Goal: Find specific page/section: Find specific page/section

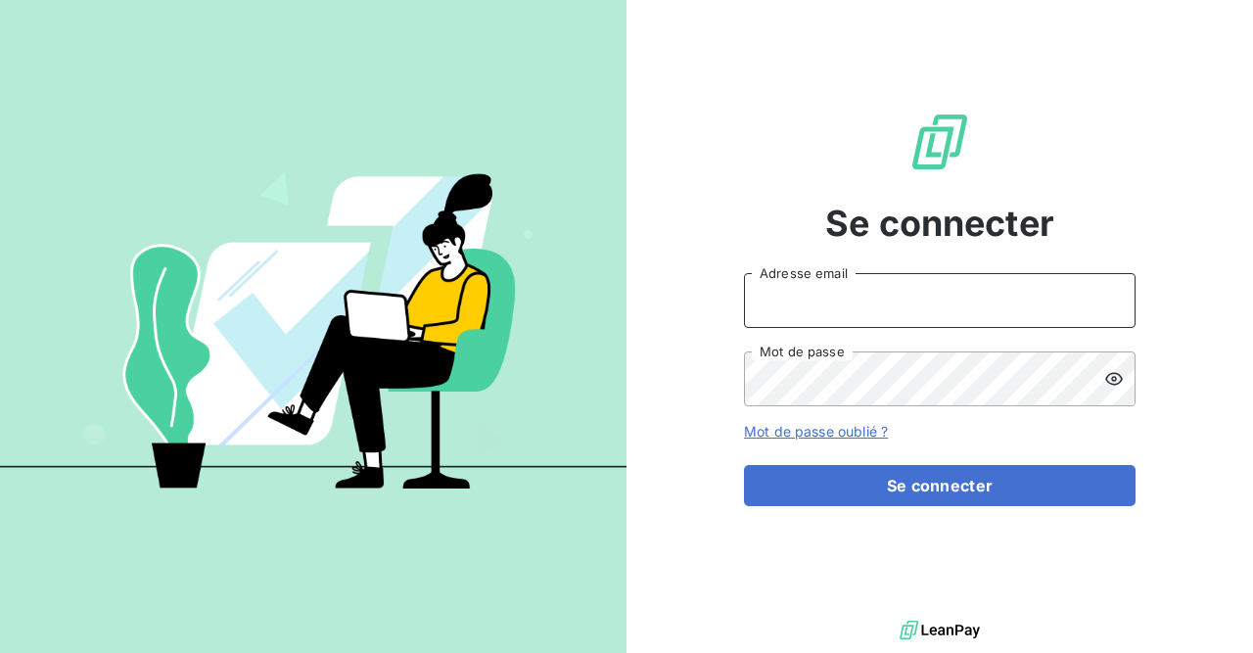
click at [844, 286] on input "Adresse email" at bounding box center [940, 300] width 392 height 55
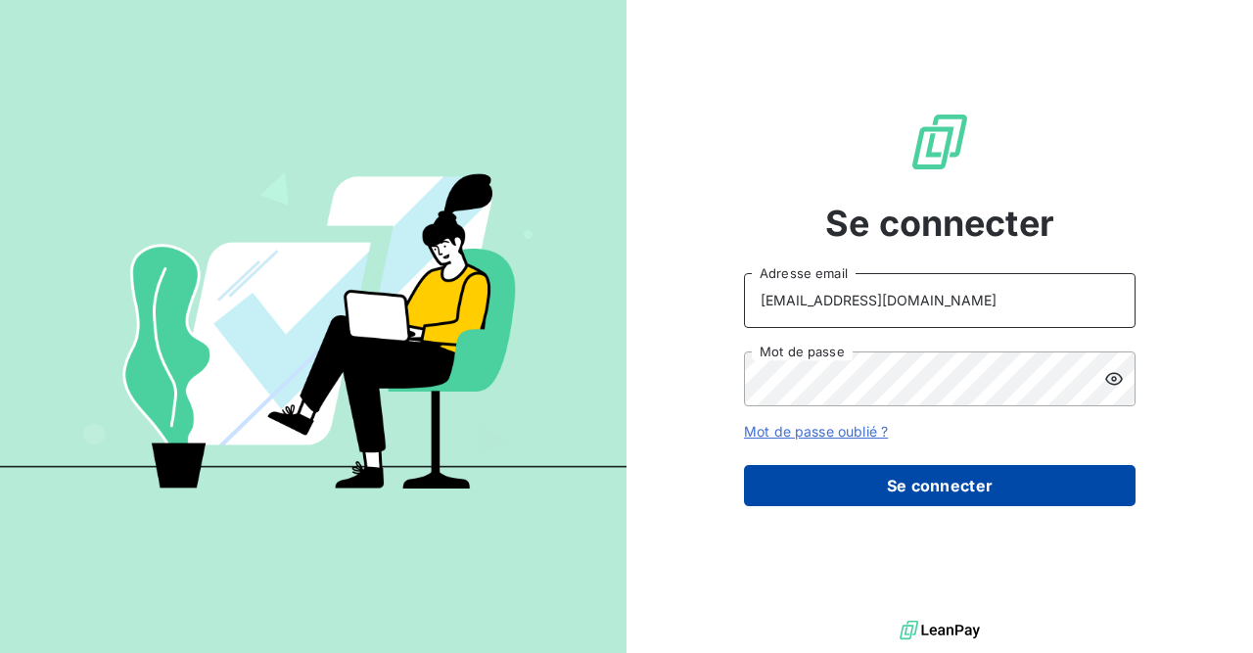
type input "[EMAIL_ADDRESS][DOMAIN_NAME]"
click at [907, 480] on button "Se connecter" at bounding box center [940, 485] width 392 height 41
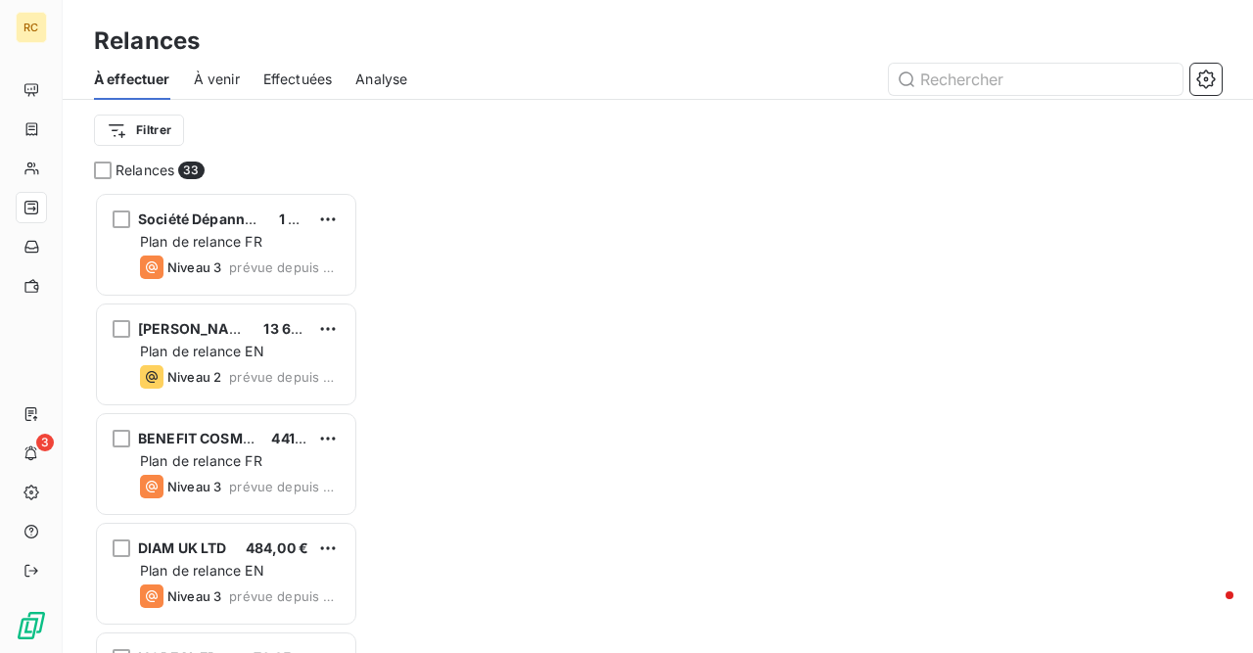
scroll to position [461, 264]
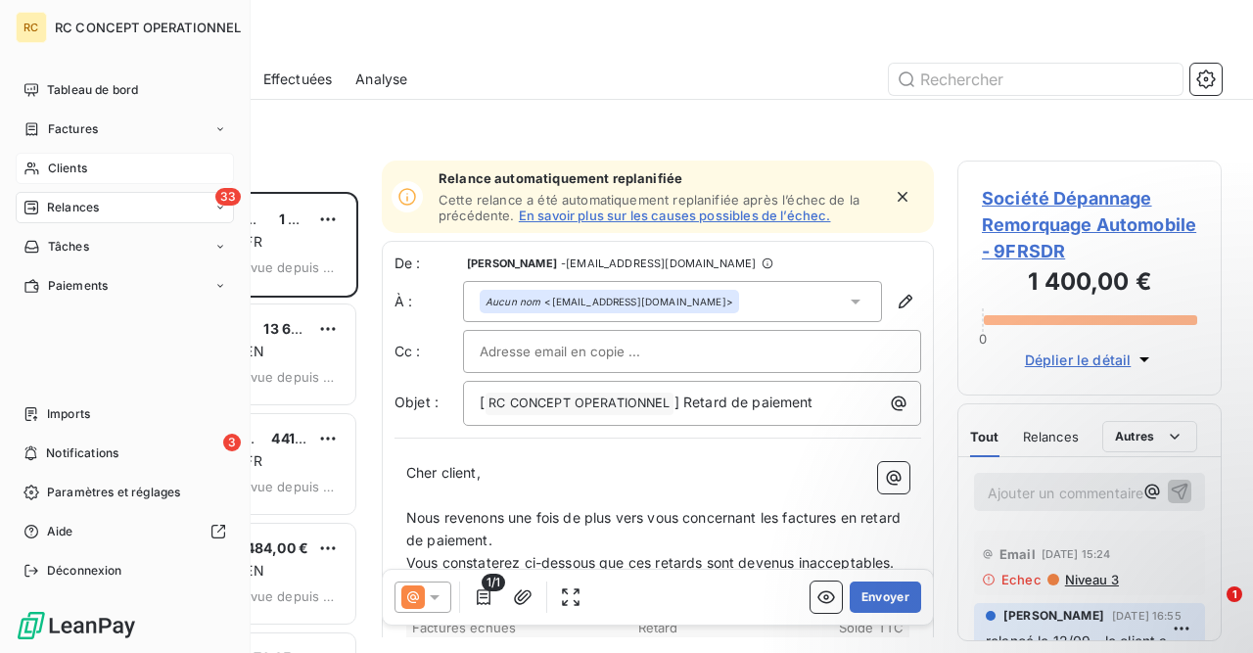
click at [66, 169] on span "Clients" at bounding box center [67, 169] width 39 height 18
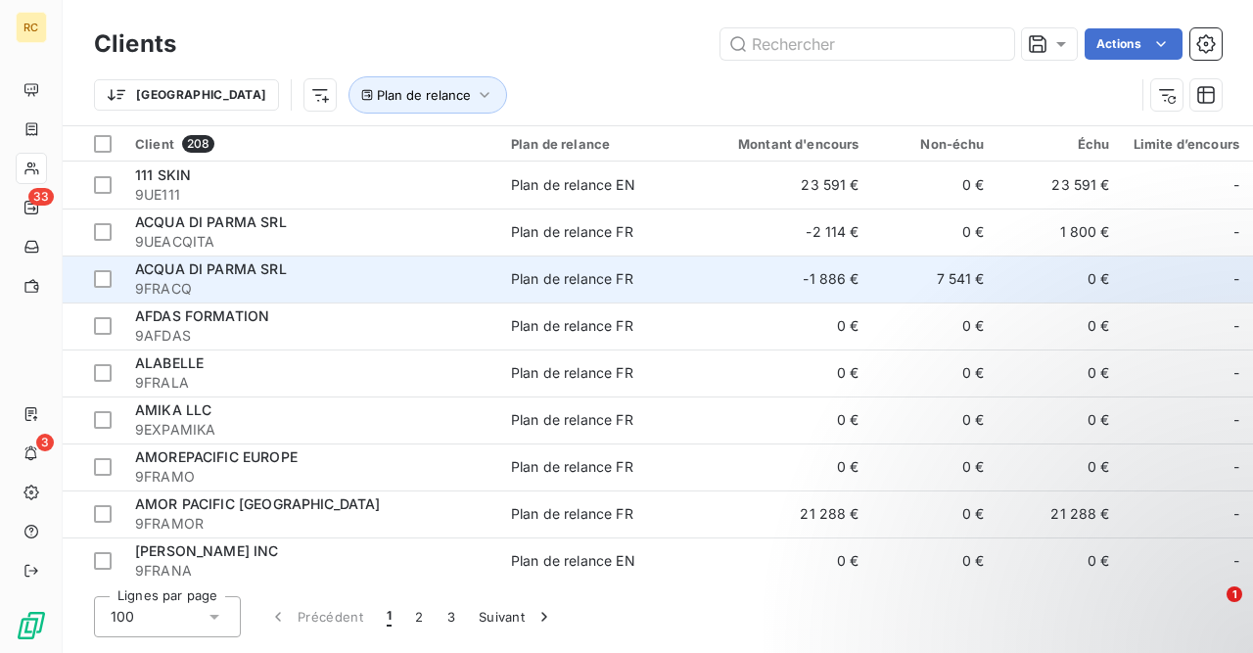
click at [283, 275] on span "ACQUA DI PARMA SRL" at bounding box center [211, 268] width 152 height 17
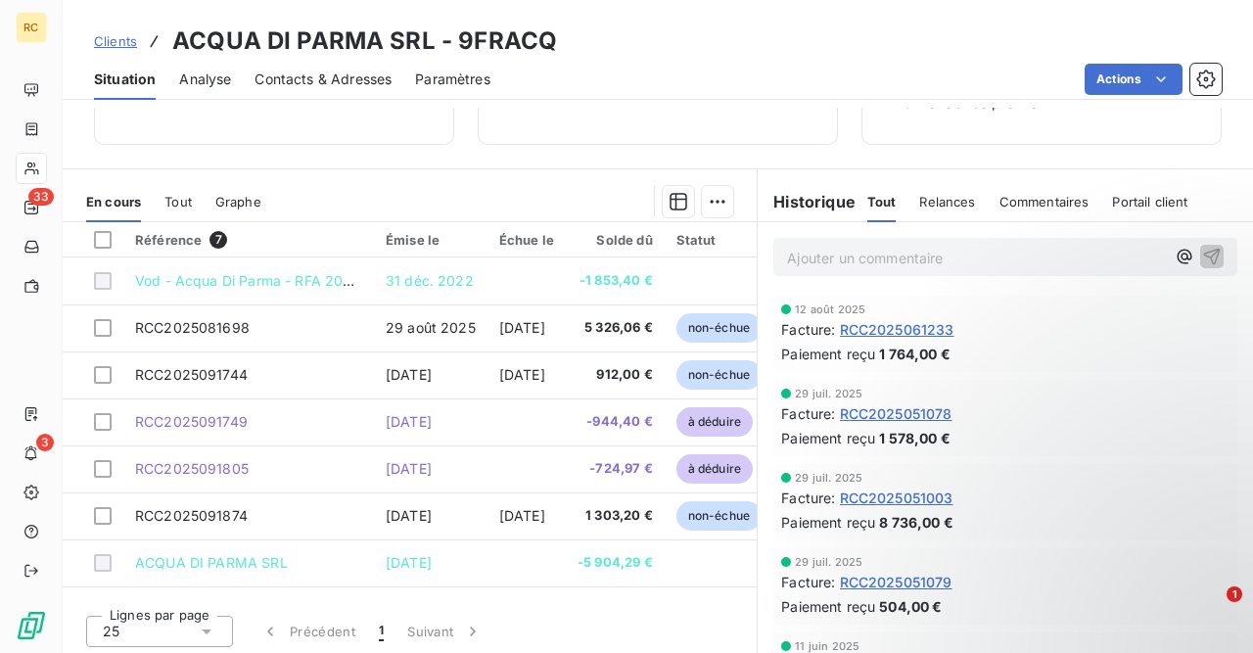
scroll to position [278, 0]
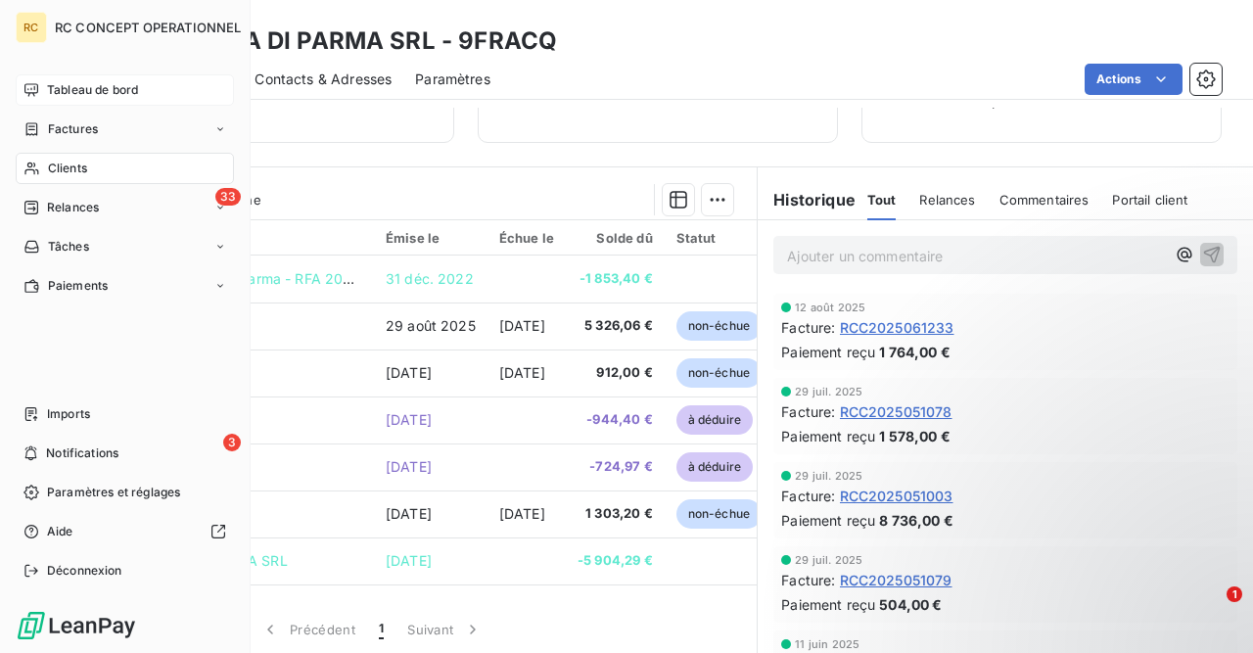
click at [90, 89] on span "Tableau de bord" at bounding box center [92, 90] width 91 height 18
